Goal: Use online tool/utility: Utilize a website feature to perform a specific function

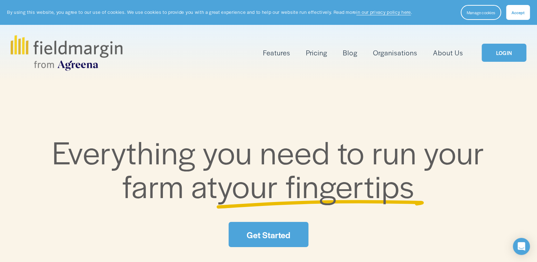
click at [519, 12] on span "Accept" at bounding box center [517, 13] width 13 height 6
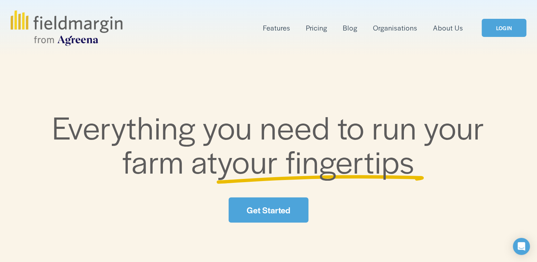
click at [504, 31] on link "LOGIN" at bounding box center [504, 28] width 45 height 18
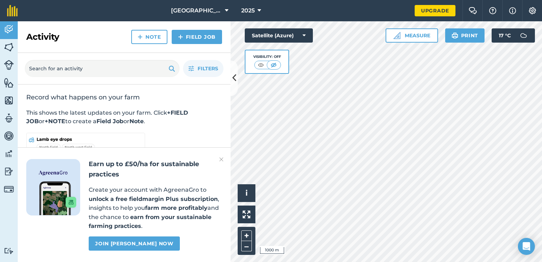
click at [222, 160] on img at bounding box center [221, 159] width 4 height 9
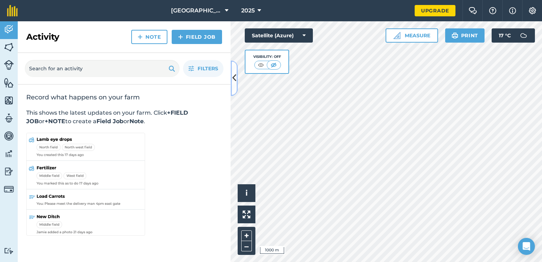
click at [233, 86] on button at bounding box center [234, 77] width 7 height 35
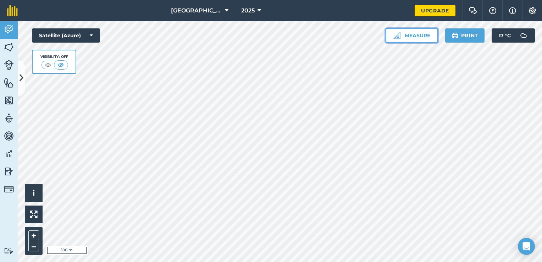
click at [415, 33] on button "Measure" at bounding box center [412, 35] width 53 height 14
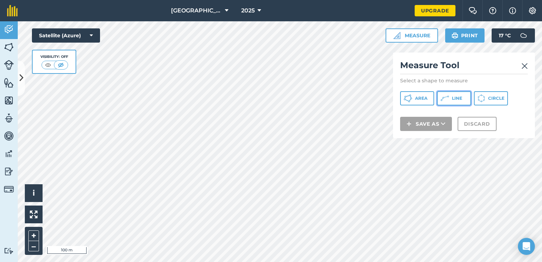
click at [448, 99] on icon at bounding box center [445, 98] width 9 height 9
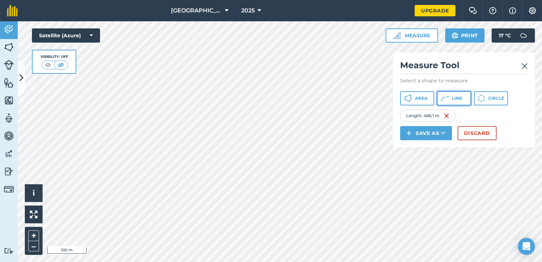
click at [465, 98] on button "Line" at bounding box center [454, 98] width 34 height 14
click at [452, 97] on span "Line" at bounding box center [457, 98] width 10 height 6
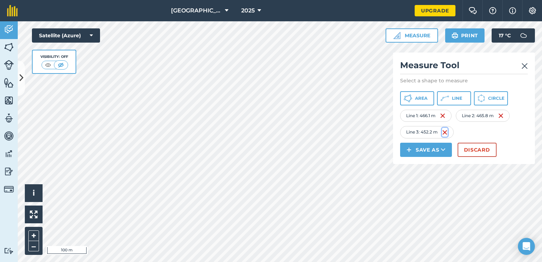
click at [445, 132] on img at bounding box center [445, 132] width 6 height 9
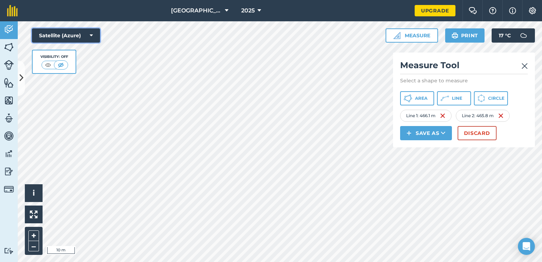
click at [95, 35] on button "Satellite (Azure)" at bounding box center [66, 35] width 68 height 14
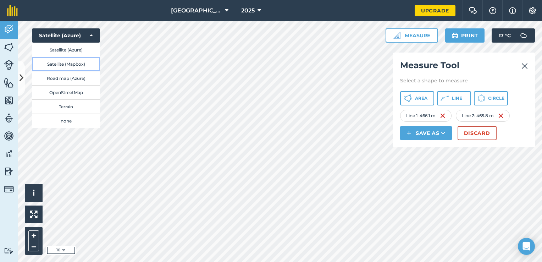
click at [66, 64] on button "Satellite (Mapbox)" at bounding box center [66, 64] width 68 height 14
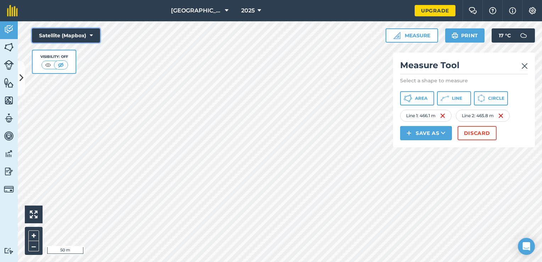
click at [91, 35] on icon at bounding box center [91, 35] width 3 height 7
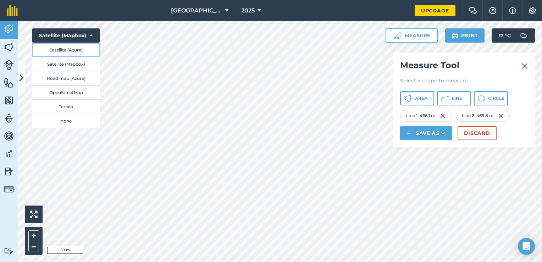
click at [70, 50] on button "Satellite (Azure)" at bounding box center [66, 50] width 68 height 14
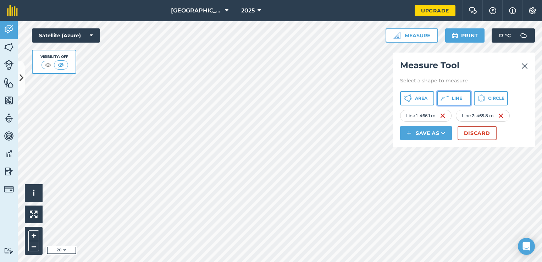
click at [450, 98] on button "Line" at bounding box center [454, 98] width 34 height 14
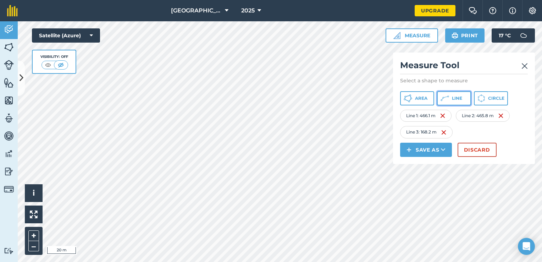
click at [448, 94] on icon at bounding box center [445, 98] width 9 height 9
click at [497, 132] on img at bounding box center [497, 132] width 6 height 9
click at [444, 132] on img at bounding box center [444, 132] width 6 height 9
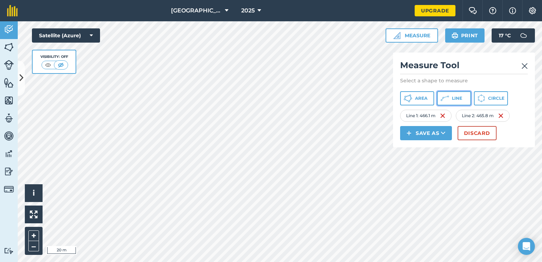
click at [457, 101] on button "Line" at bounding box center [454, 98] width 34 height 14
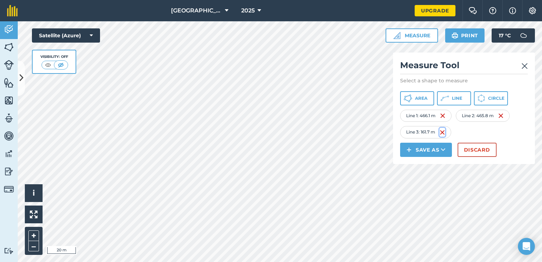
click at [440, 134] on img at bounding box center [443, 132] width 6 height 9
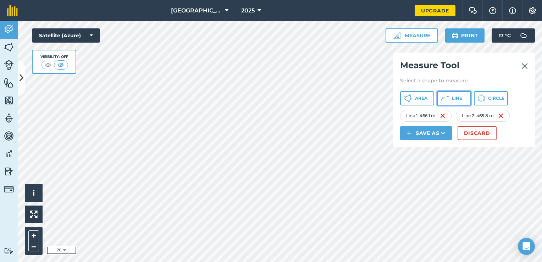
click at [451, 100] on button "Line" at bounding box center [454, 98] width 34 height 14
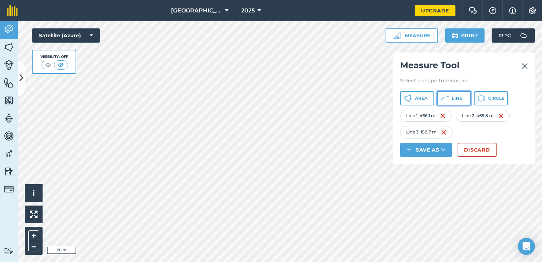
click at [454, 97] on span "Line" at bounding box center [457, 98] width 10 height 6
click at [501, 130] on img at bounding box center [501, 132] width 6 height 9
click at [442, 133] on img at bounding box center [444, 132] width 6 height 9
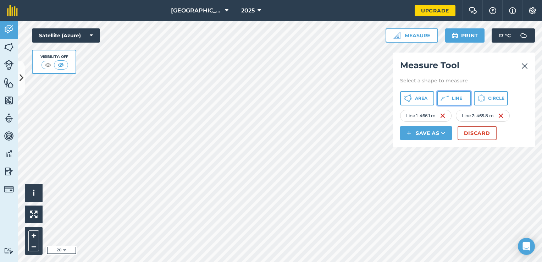
click at [453, 99] on span "Line" at bounding box center [457, 98] width 10 height 6
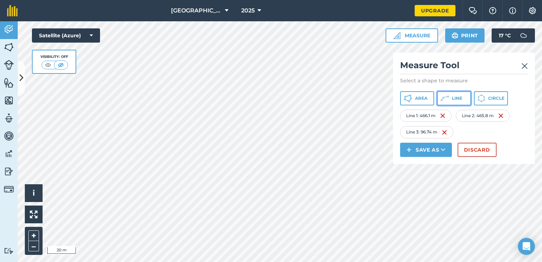
click at [460, 100] on span "Line" at bounding box center [457, 98] width 10 height 6
